Goal: Information Seeking & Learning: Learn about a topic

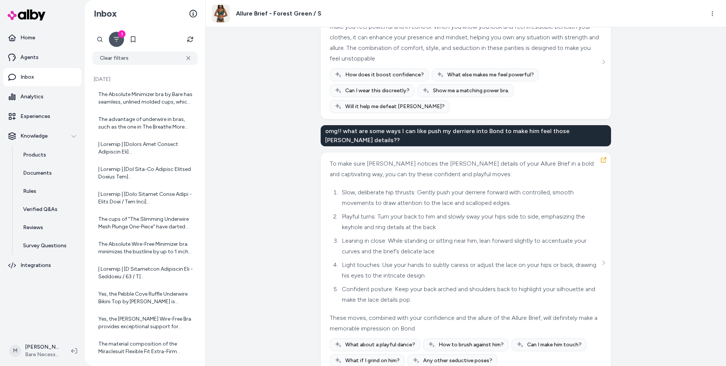
scroll to position [1153, 0]
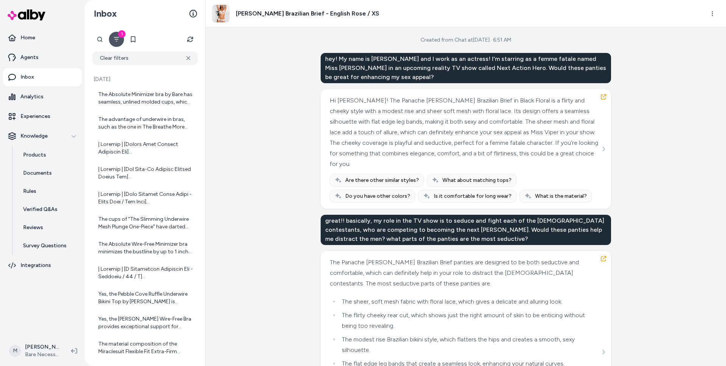
click at [472, 70] on div "hey! My name is [PERSON_NAME] and I work as an actress! I'm starring as a femme…" at bounding box center [466, 68] width 291 height 30
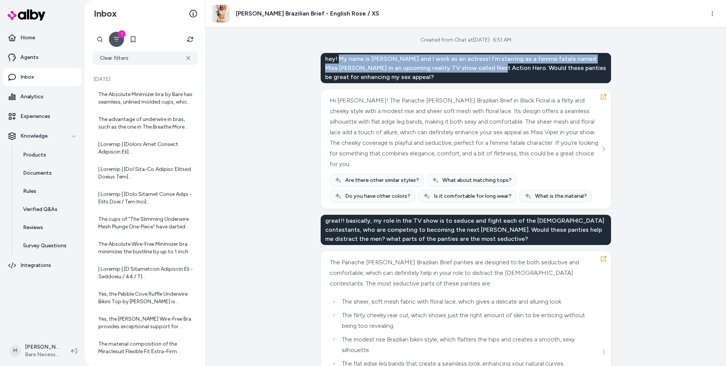
drag, startPoint x: 470, startPoint y: 69, endPoint x: 340, endPoint y: 60, distance: 130.1
click at [340, 60] on div "hey! My name is [PERSON_NAME] and I work as an actress! I'm starring as a femme…" at bounding box center [466, 68] width 291 height 30
copy div "My name is [PERSON_NAME] and I work as an actress! I'm starring as a femme fata…"
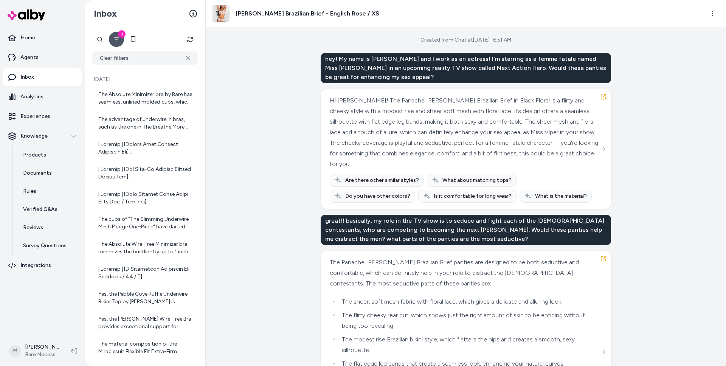
click at [261, 179] on div "Created from Chat at [DATE] · 6:51 AM hey! My name is [PERSON_NAME] and I work …" at bounding box center [466, 196] width 521 height 339
click at [31, 36] on p "Home" at bounding box center [27, 38] width 15 height 8
